Goal: Use online tool/utility: Utilize a website feature to perform a specific function

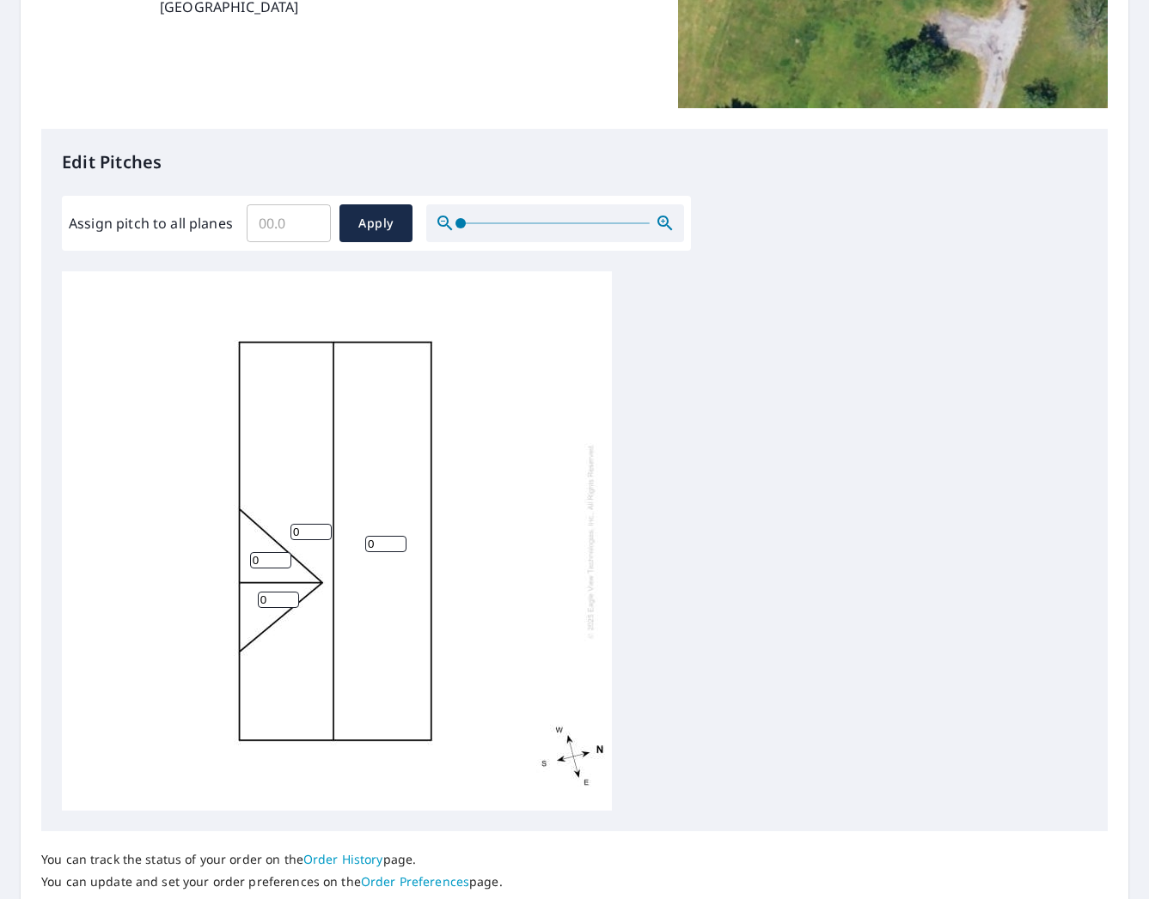
scroll to position [460, 0]
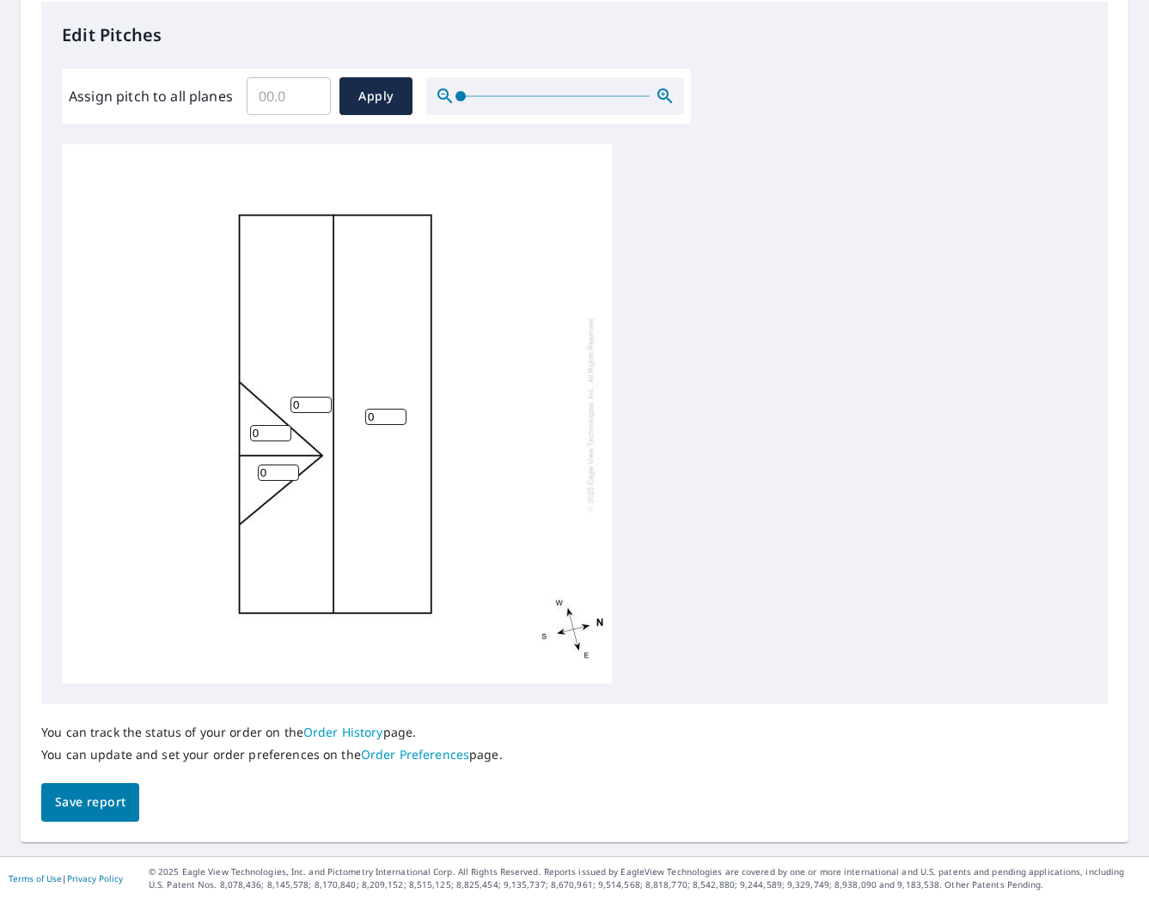
click at [299, 101] on input "Assign pitch to all planes" at bounding box center [289, 96] width 84 height 48
type input "6"
click at [359, 105] on span "Apply" at bounding box center [376, 96] width 46 height 21
type input "6"
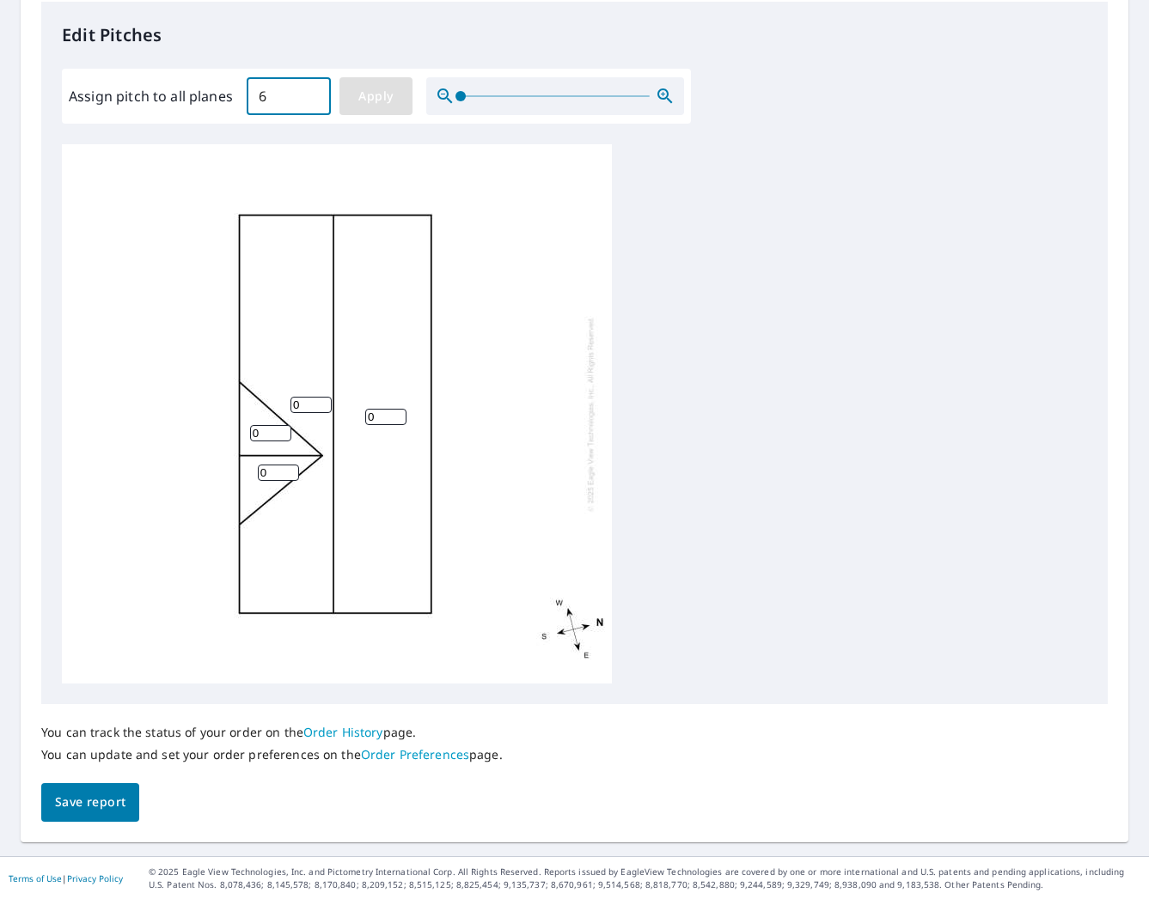
type input "6"
click at [80, 806] on span "Save report" at bounding box center [90, 802] width 70 height 21
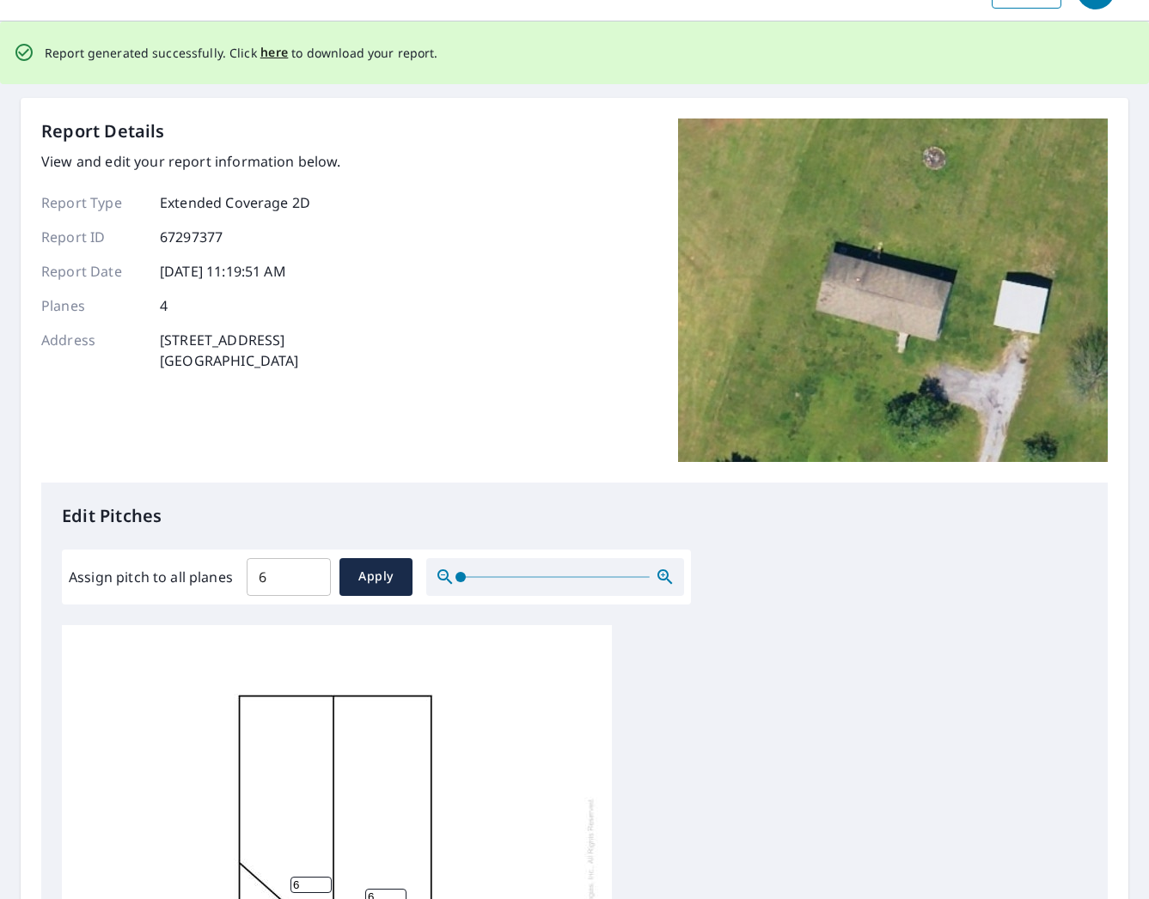
scroll to position [0, 0]
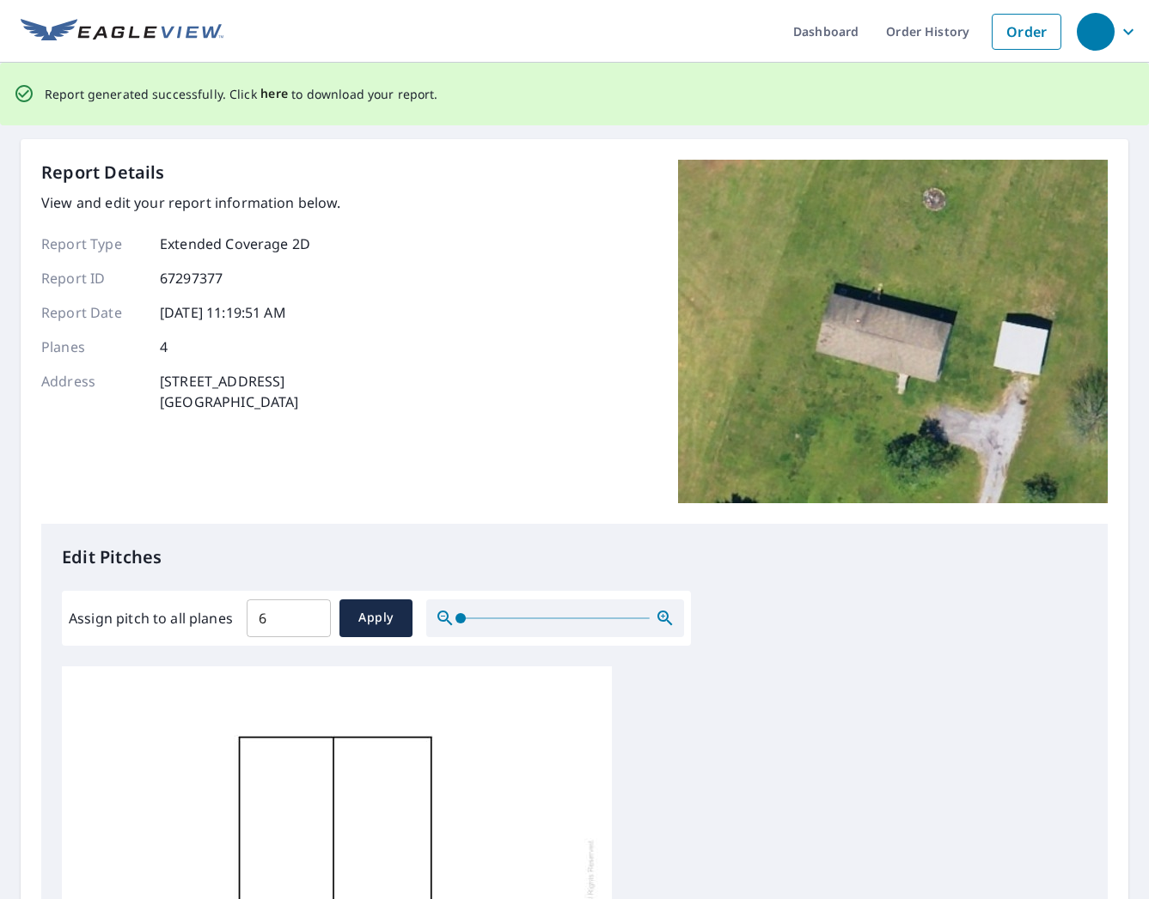
click at [273, 93] on span "here" at bounding box center [274, 93] width 28 height 21
